Goal: Information Seeking & Learning: Learn about a topic

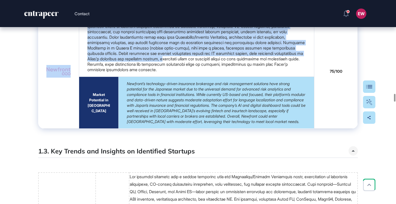
scroll to position [3097, 0]
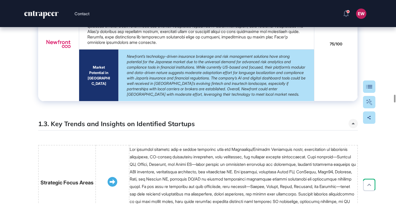
drag, startPoint x: 51, startPoint y: 40, endPoint x: 357, endPoint y: 156, distance: 328.0
click at [357, 156] on div "Research Follow Bookmark Suggest updates artificial intelligence automation ban…" at bounding box center [198, 151] width 396 height 6443
copy thead
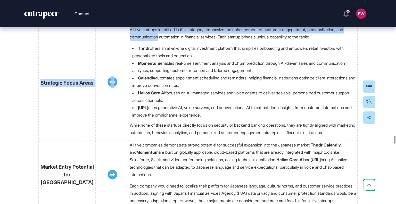
scroll to position [4445, 0]
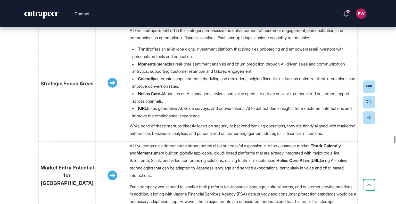
drag, startPoint x: 44, startPoint y: 104, endPoint x: 355, endPoint y: 85, distance: 311.4
copy tbody "Lorem ipsumdo sitame consectet adipiscingel sed doeiu temporin (u.l., ETD Magna…"
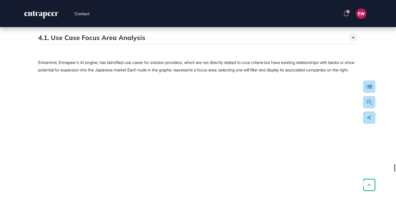
scroll to position [5378, 0]
drag, startPoint x: 47, startPoint y: 112, endPoint x: 356, endPoint y: 85, distance: 311.0
copy tbody "Lorem Ipsumdolo sitamet conse adi elitseddo eiusmodtemp in utlabo etdo/magnaali…"
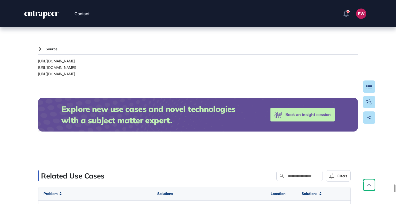
scroll to position [6051, 0]
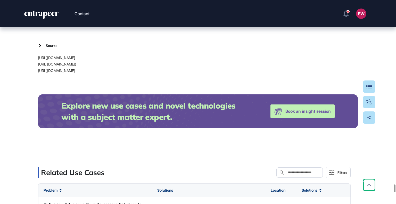
drag, startPoint x: 47, startPoint y: 85, endPoint x: 342, endPoint y: 143, distance: 300.1
copy table "Loremip Dolor Sita Consecte Adipiscin el Seddo Eiusm Temp Inc . utlabor etd mag…"
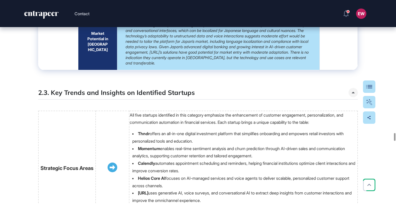
scroll to position [4351, 0]
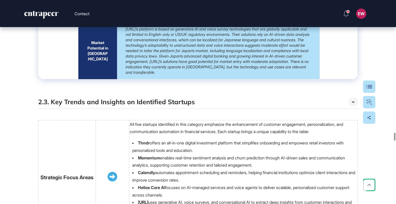
drag, startPoint x: 47, startPoint y: 122, endPoint x: 71, endPoint y: 135, distance: 27.1
click at [71, 79] on td at bounding box center [58, 24] width 40 height 109
drag, startPoint x: 70, startPoint y: 133, endPoint x: 56, endPoint y: 122, distance: 17.5
click at [56, 79] on td at bounding box center [58, 24] width 40 height 109
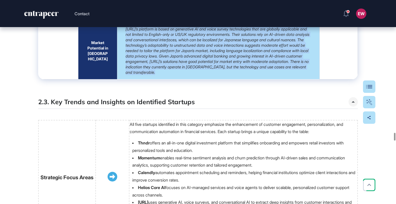
drag, startPoint x: 126, startPoint y: 132, endPoint x: 260, endPoint y: 178, distance: 141.6
click at [260, 79] on td "[URL]’s platform is based on generative AI and voice survey technologies that a…" at bounding box center [218, 50] width 202 height 57
copy em "[URL]’s platform is based on generative AI and voice survey technologies that a…"
click at [44, 17] on icon "entrapeer-logo" at bounding box center [45, 15] width 4 height 7
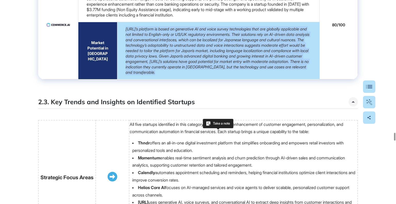
drag, startPoint x: 95, startPoint y: 151, endPoint x: 91, endPoint y: 147, distance: 5.6
click at [91, 79] on td "Market Potential in [GEOGRAPHIC_DATA]" at bounding box center [97, 50] width 39 height 57
copy em "[URL]’s platform is based on generative AI and voice survey technologies that a…"
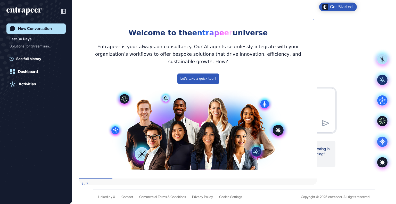
click at [28, 63] on div "New Conversation Last 30 Days Solutions for Streamlinin... See full history Das…" at bounding box center [35, 106] width 59 height 167
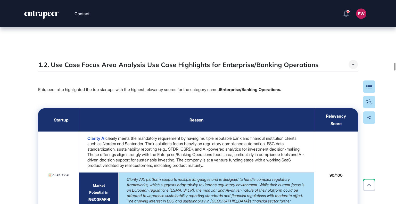
scroll to position [2048, 0]
click at [219, 69] on h5 "1.2. Use Case Focus Area Analysis Use Case Highlights for Enterprise/Banking Op…" at bounding box center [178, 64] width 280 height 9
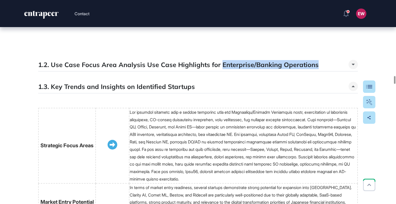
drag, startPoint x: 218, startPoint y: 78, endPoint x: 311, endPoint y: 79, distance: 93.0
click at [311, 69] on h5 "1.2. Use Case Focus Area Analysis Use Case Highlights for Enterprise/Banking Op…" at bounding box center [178, 64] width 280 height 9
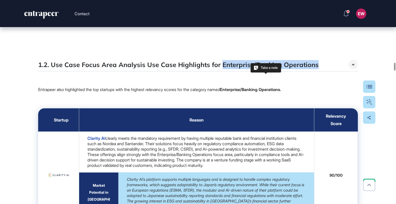
copy h5 "Enterprise/Banking Operations"
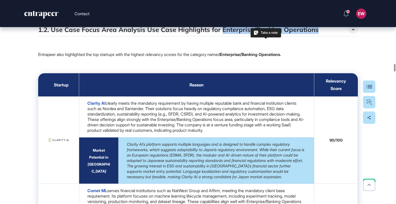
scroll to position [2083, 0]
click at [79, 34] on h5 "1.2. Use Case Focus Area Analysis Use Case Highlights for Enterprise/Banking Op…" at bounding box center [178, 29] width 280 height 9
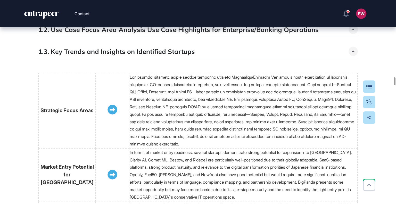
click at [79, 56] on h5 "1.3. Key Trends and Insights on Identified Startups" at bounding box center [116, 51] width 157 height 9
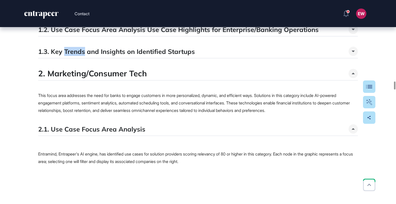
click at [79, 56] on h5 "1.3. Key Trends and Insights on Identified Startups" at bounding box center [116, 51] width 157 height 9
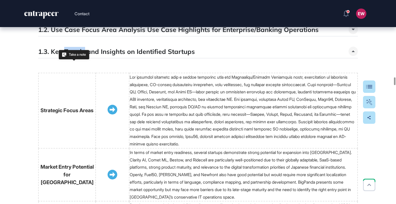
click at [72, 56] on h5 "1.3. Key Trends and Insights on Identified Startups" at bounding box center [116, 51] width 157 height 9
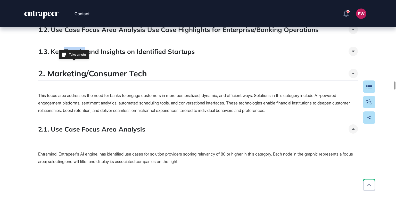
click at [72, 56] on h5 "1.3. Key Trends and Insights on Identified Startups" at bounding box center [116, 51] width 157 height 9
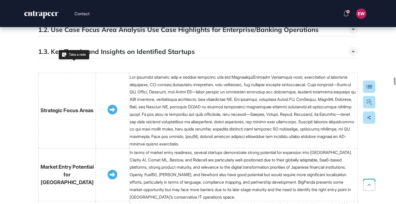
click at [49, 56] on h5 "1.3. Key Trends and Insights on Identified Startups" at bounding box center [116, 51] width 157 height 9
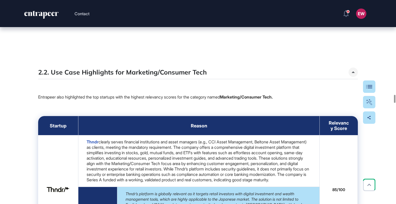
scroll to position [2419, 0]
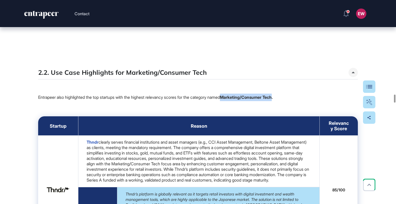
drag, startPoint x: 233, startPoint y: 111, endPoint x: 287, endPoint y: 112, distance: 53.3
click at [273, 100] on strong "Marketing/Consumer Tech." at bounding box center [246, 97] width 53 height 5
copy strong "Marketing/Consumer Tech"
click at [85, 77] on h5 "2.2. Use Case Highlights for Marketing/Consumer Tech" at bounding box center [122, 72] width 168 height 9
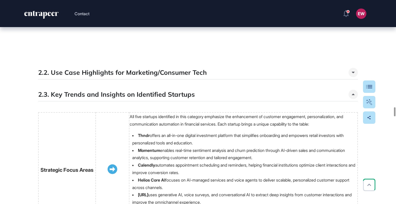
click at [77, 99] on h5 "2.3. Key Trends and Insights on Identified Startups" at bounding box center [116, 94] width 157 height 9
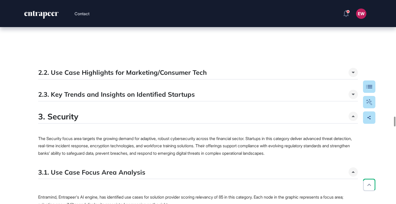
click at [68, 121] on h4 "3. Security" at bounding box center [58, 117] width 40 height 10
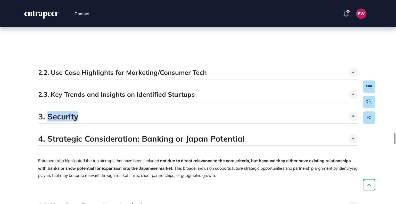
drag, startPoint x: 78, startPoint y: 131, endPoint x: 48, endPoint y: 129, distance: 29.4
click at [48, 121] on h4 "3. Security" at bounding box center [58, 117] width 40 height 10
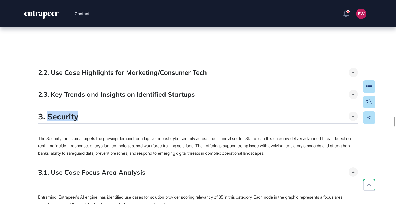
copy h4 "Security"
click at [50, 121] on h4 "3. Security" at bounding box center [58, 117] width 40 height 10
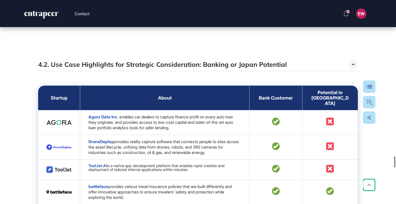
scroll to position [2850, 0]
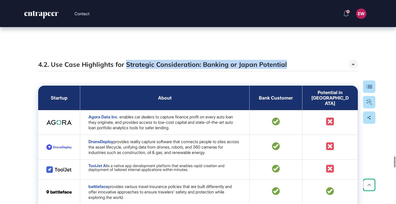
drag, startPoint x: 124, startPoint y: 84, endPoint x: 286, endPoint y: 86, distance: 161.8
click at [286, 71] on div "4.2. Use Case Highlights for Strategic Consideration: Banking or Japan Potential" at bounding box center [197, 65] width 319 height 12
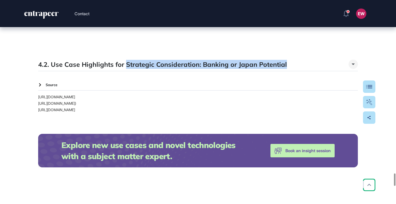
click at [286, 71] on div "4.2. Use Case Highlights for Strategic Consideration: Banking or Japan Potential" at bounding box center [197, 65] width 319 height 12
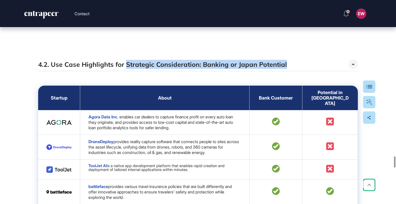
drag, startPoint x: 286, startPoint y: 86, endPoint x: 125, endPoint y: 84, distance: 161.5
click at [125, 71] on div "4.2. Use Case Highlights for Strategic Consideration: Banking or Japan Potential" at bounding box center [197, 65] width 319 height 12
